Goal: Transaction & Acquisition: Purchase product/service

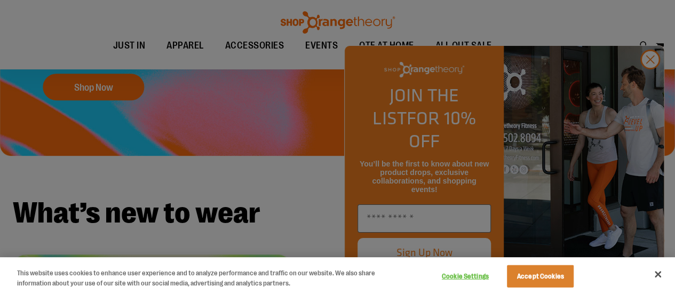
scroll to position [192, 0]
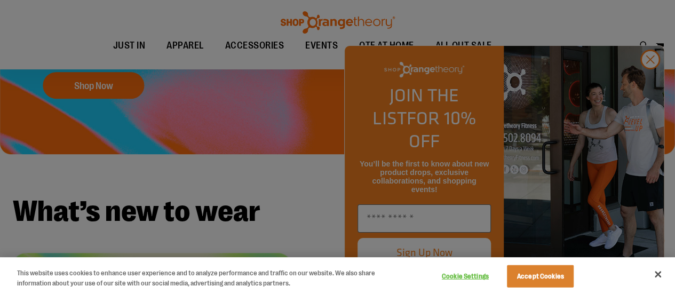
click at [653, 80] on div at bounding box center [337, 147] width 675 height 294
click at [649, 84] on div at bounding box center [337, 147] width 675 height 294
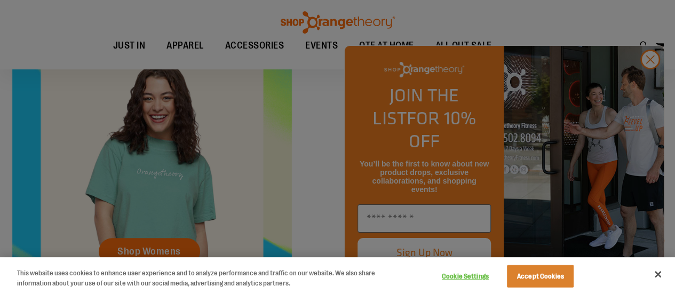
scroll to position [425, 0]
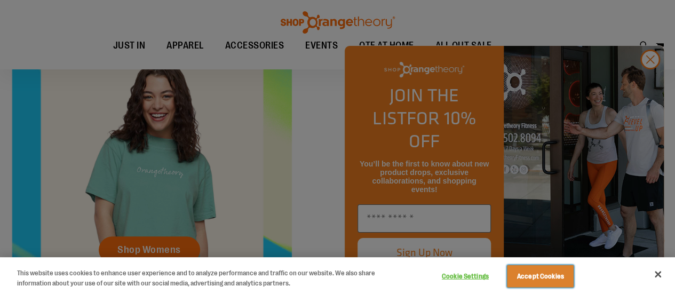
click at [541, 271] on button "Accept Cookies" at bounding box center [540, 276] width 67 height 22
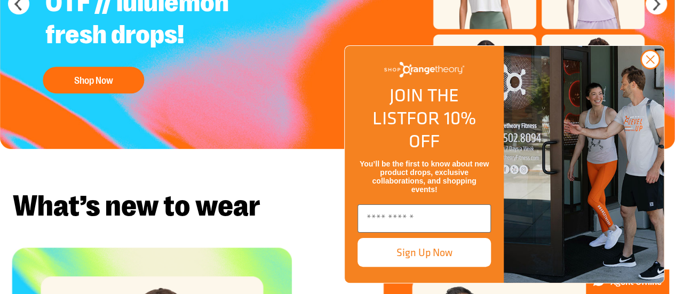
scroll to position [0, 0]
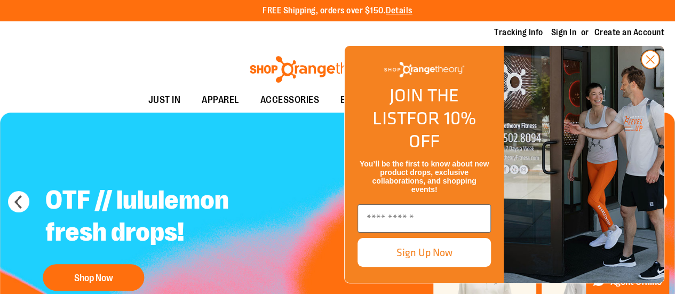
click at [642, 68] on circle "Close dialog" at bounding box center [650, 60] width 18 height 18
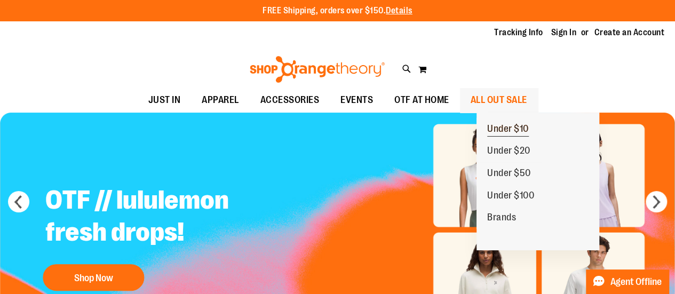
click at [520, 130] on span "Under $10" at bounding box center [508, 129] width 42 height 13
